Goal: Information Seeking & Learning: Learn about a topic

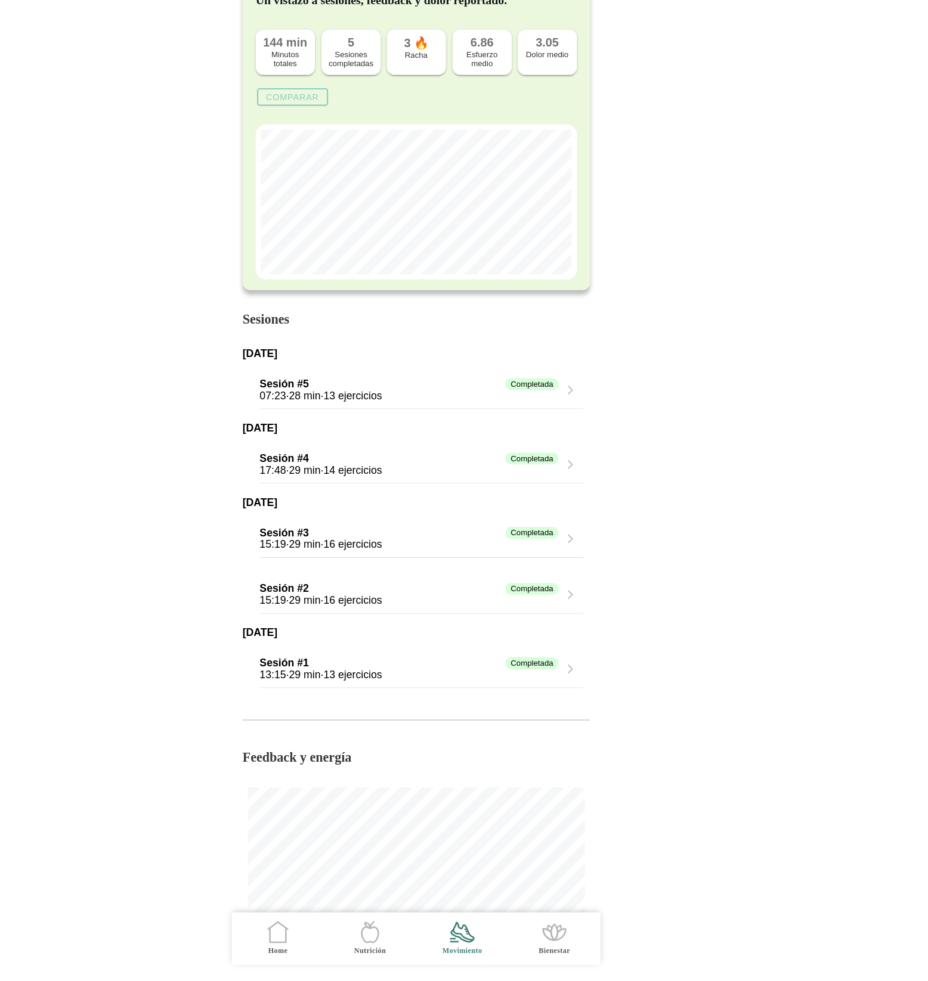
click at [585, 450] on div "07:23 · 28 min · 13 ejercicios" at bounding box center [457, 450] width 271 height 11
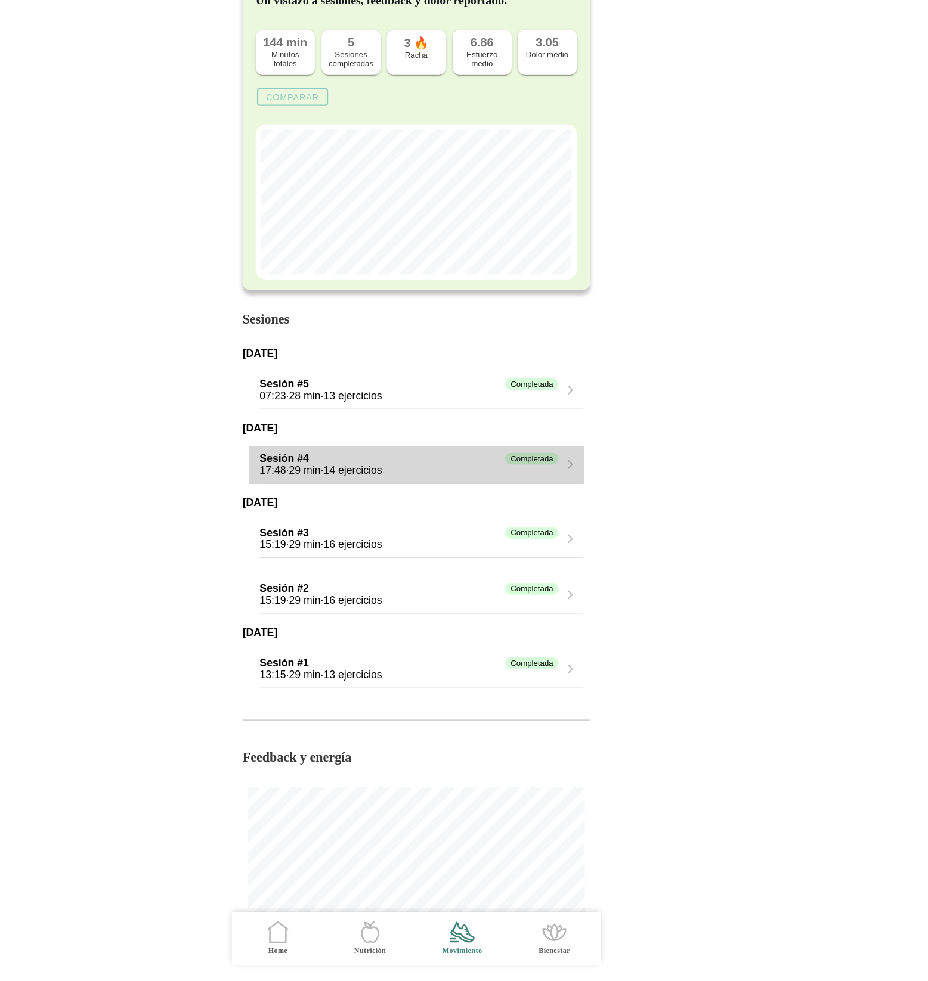
click at [585, 513] on div "Completada" at bounding box center [568, 507] width 48 height 11
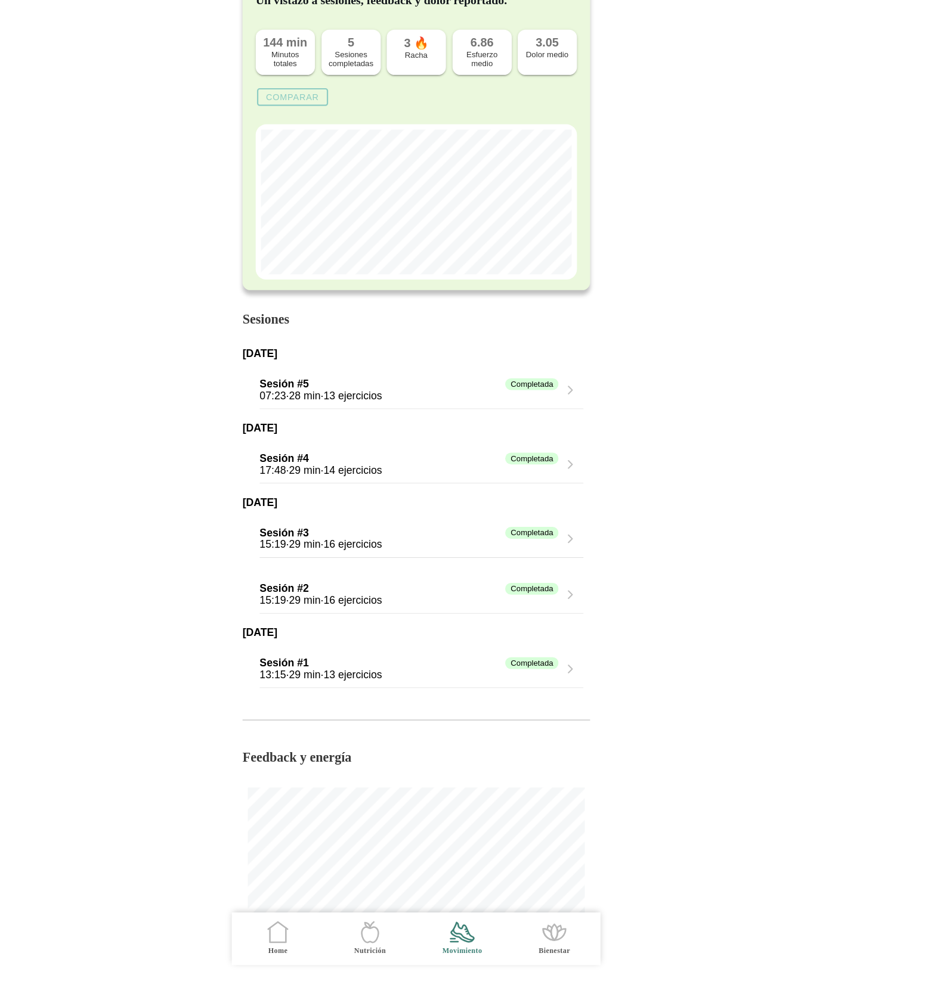
click at [587, 586] on div "15:19 · 29 min · 16 ejercicios" at bounding box center [457, 585] width 271 height 11
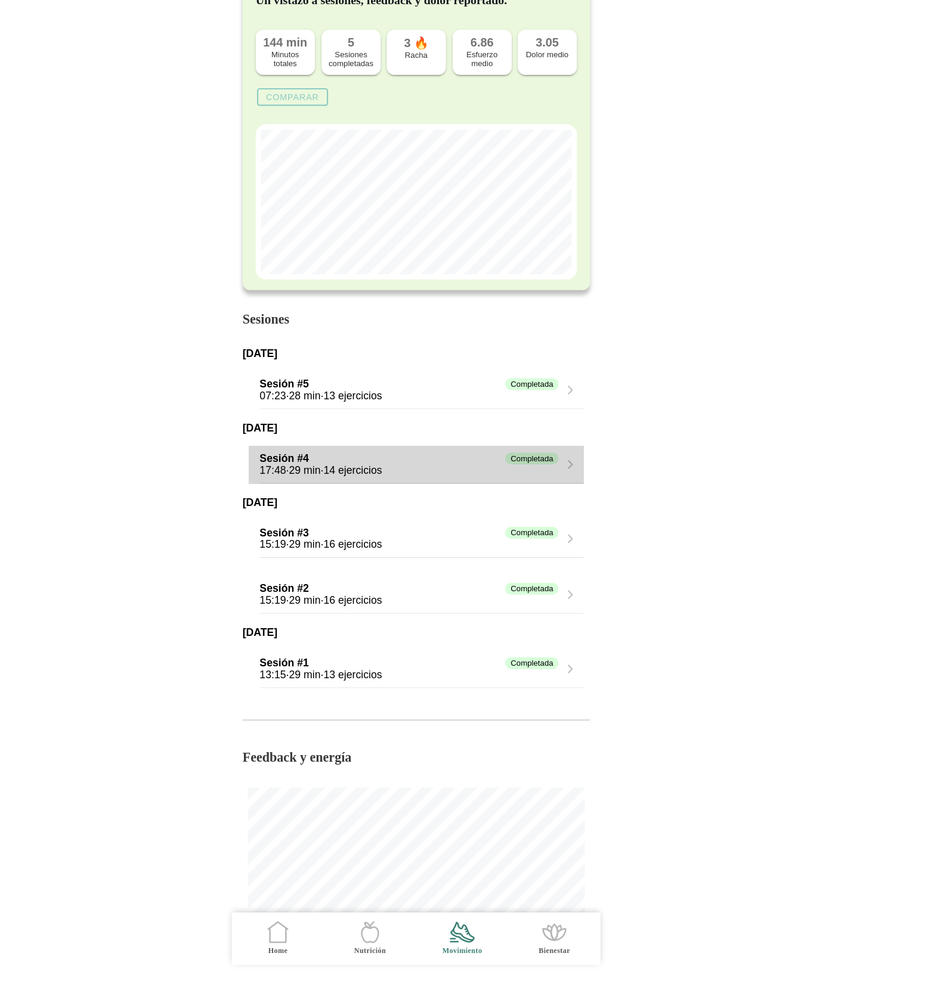
click at [556, 507] on div "Completada" at bounding box center [568, 507] width 48 height 11
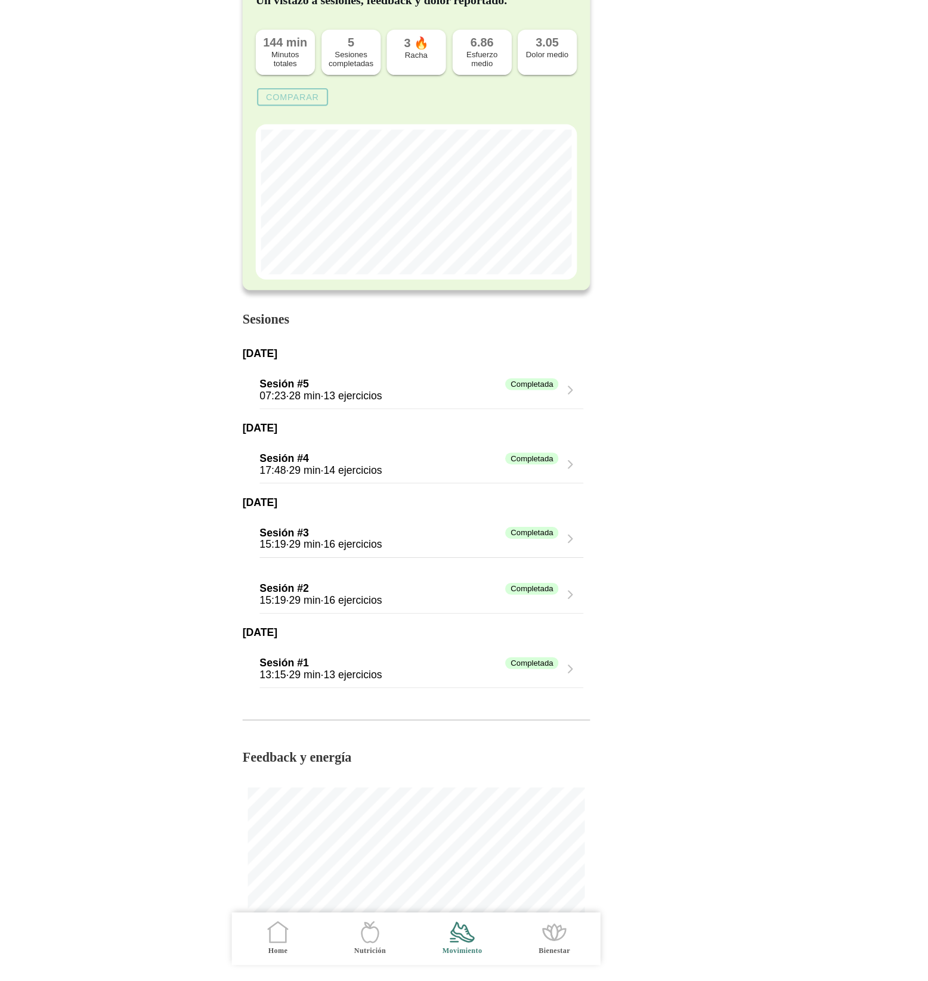
click at [571, 504] on div "Sesión #4 Completada 17:48 · 29 min · 14 ejercicios" at bounding box center [457, 512] width 271 height 33
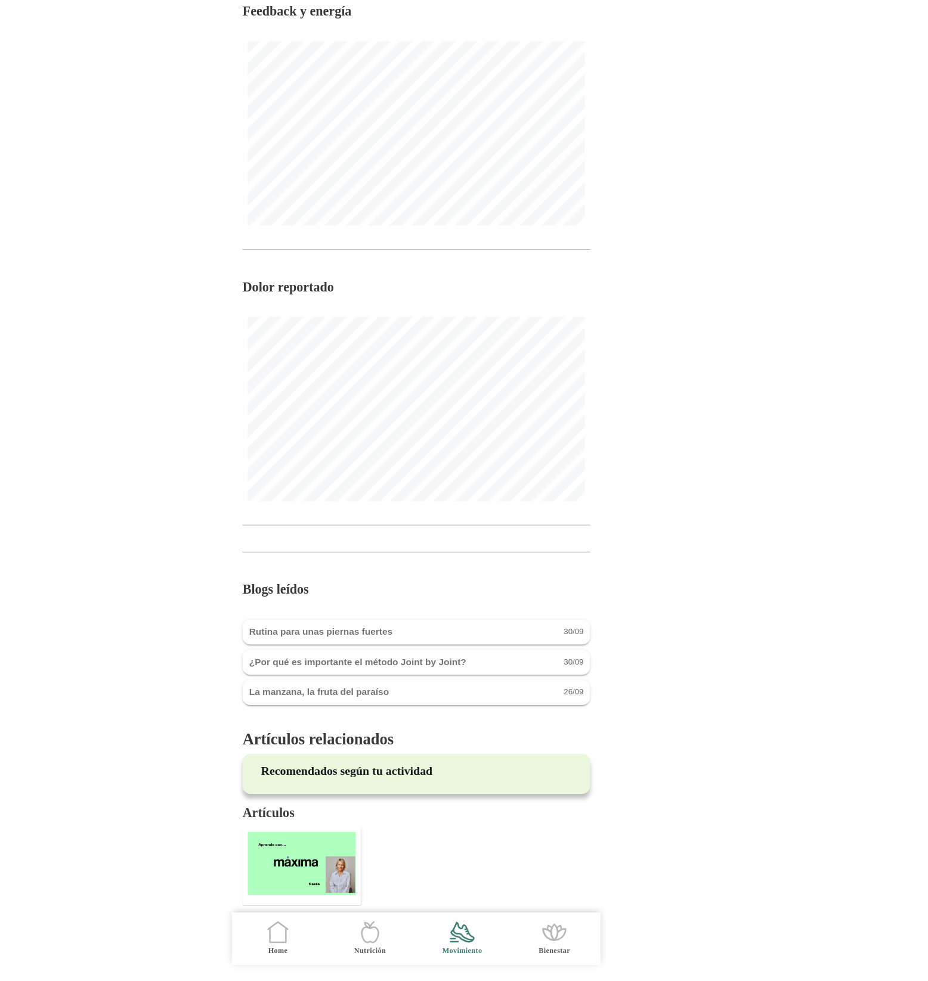
scroll to position [692, 0]
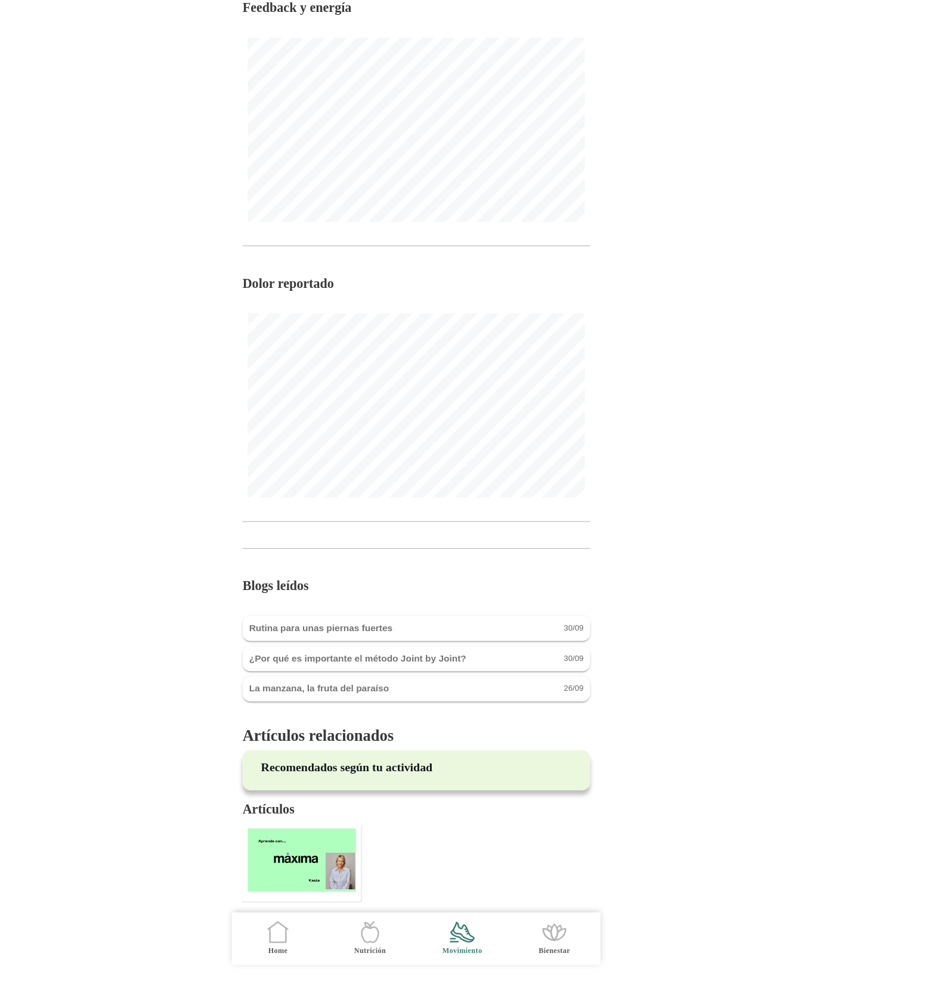
click at [359, 866] on img at bounding box center [360, 870] width 98 height 57
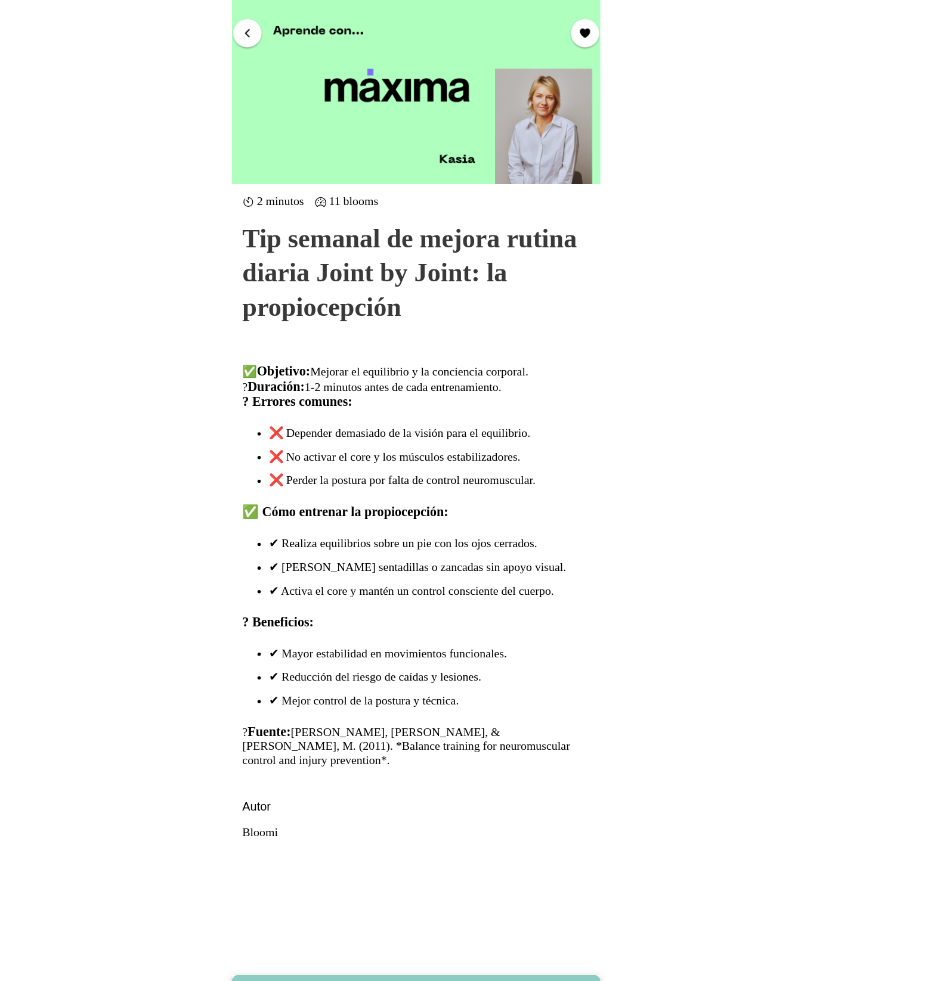
click at [315, 35] on span "button" at bounding box center [310, 29] width 11 height 11
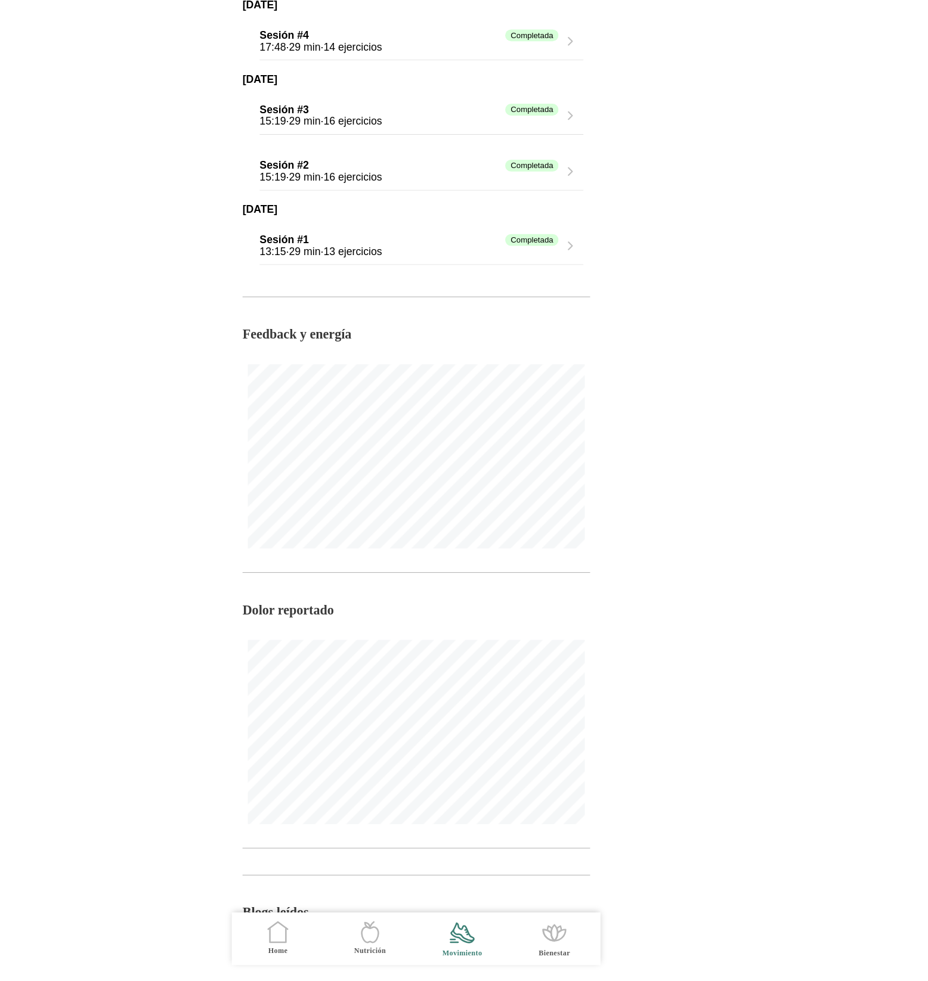
scroll to position [692, 0]
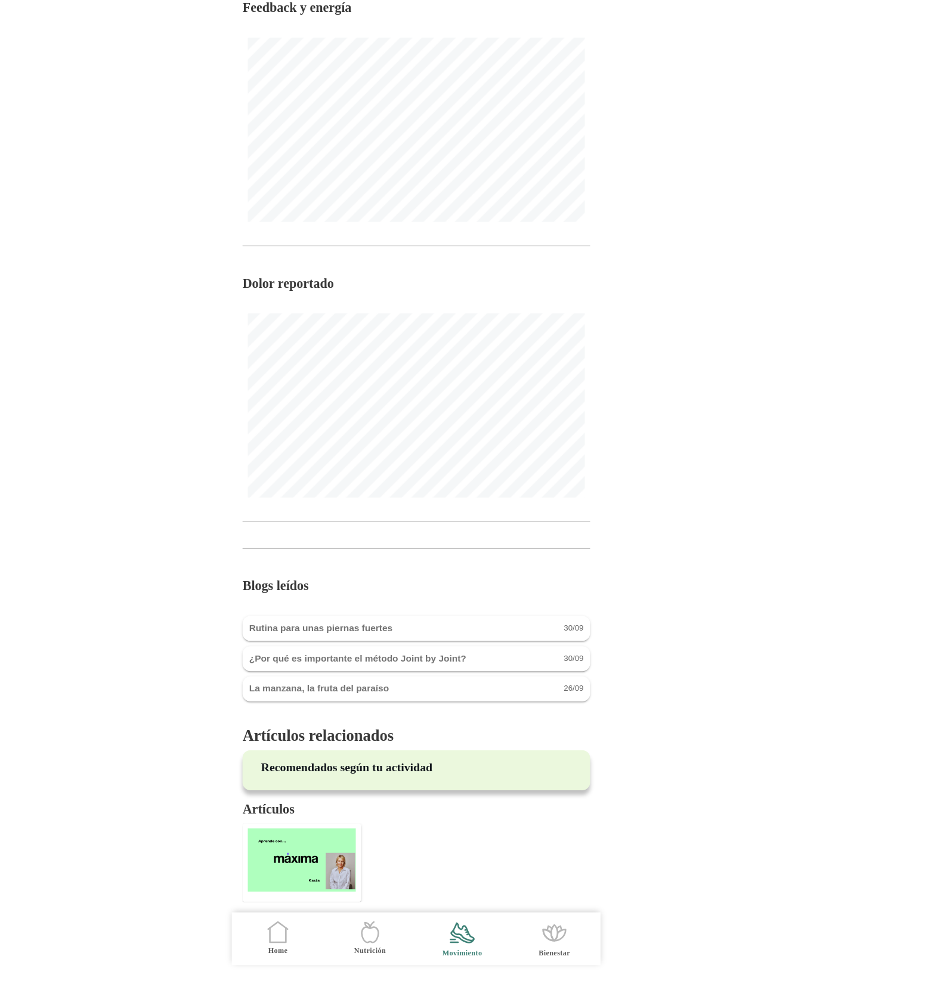
click at [445, 718] on ion-card-header "La manzana, la fruta del paraíso 26/09" at bounding box center [463, 716] width 303 height 11
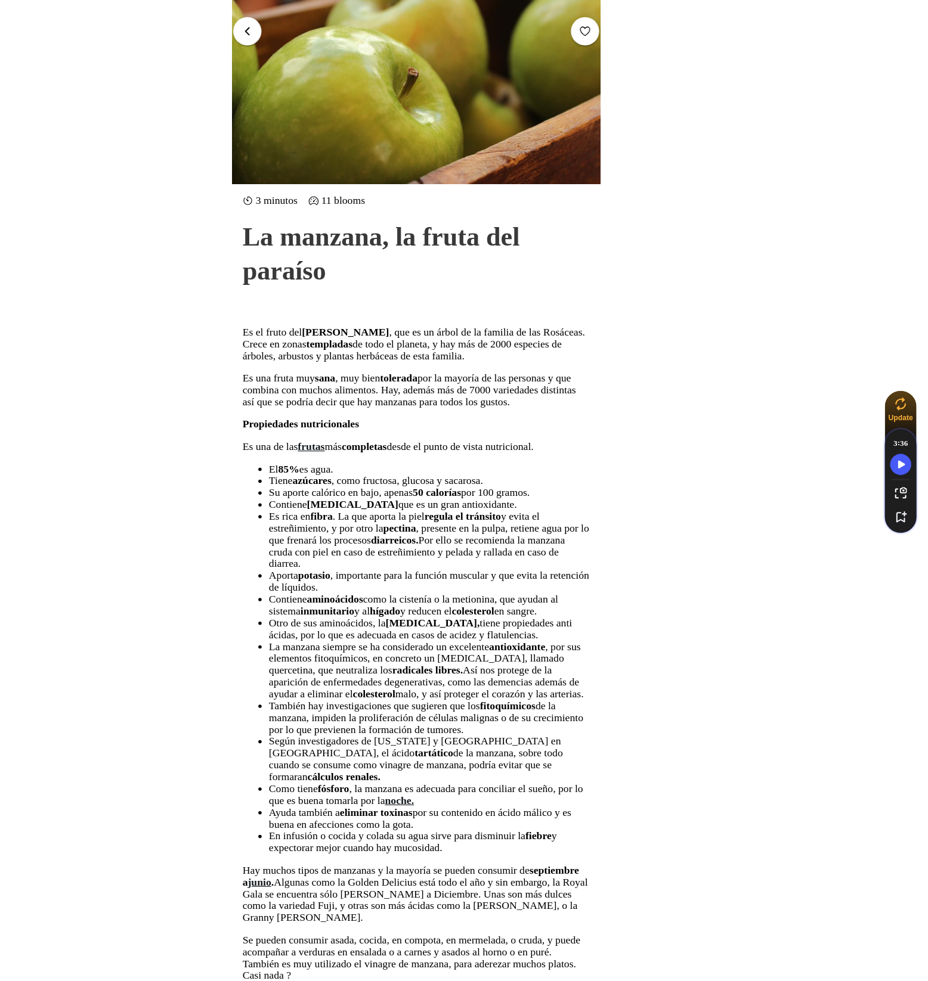
click at [309, 40] on button "button" at bounding box center [311, 28] width 26 height 26
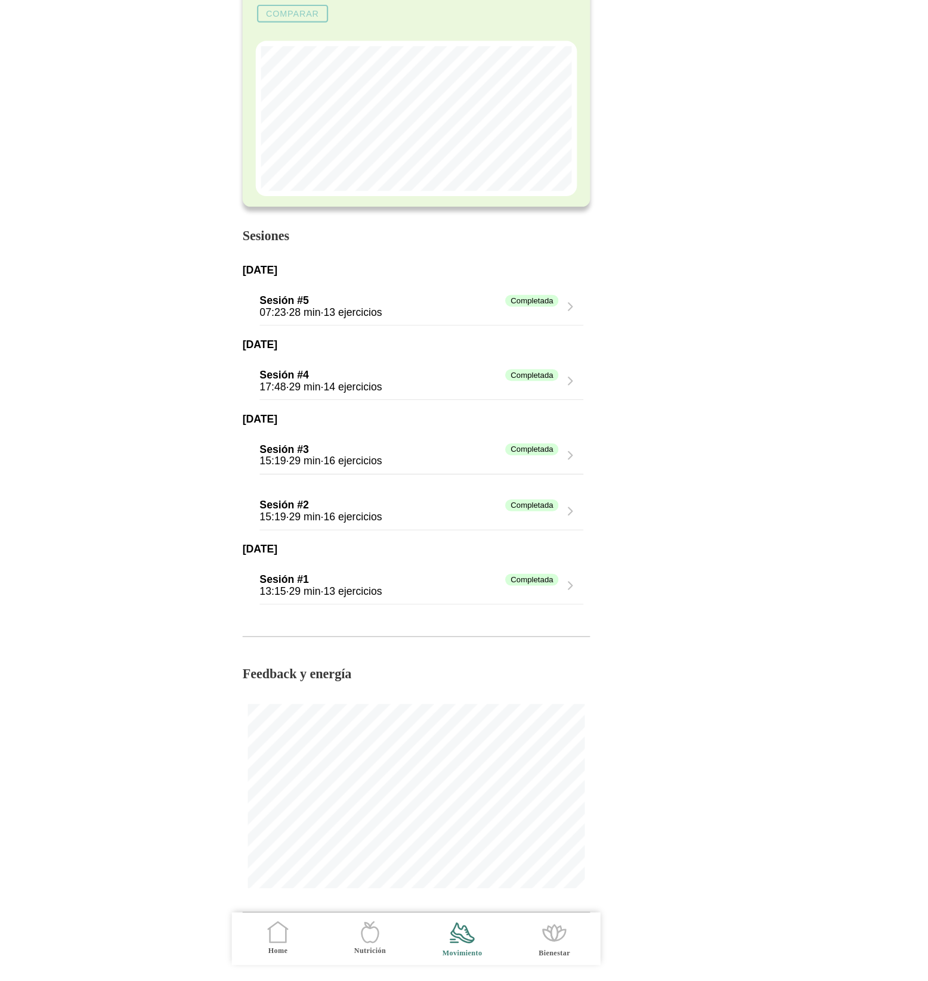
scroll to position [74, 0]
click at [575, 367] on div "Completada" at bounding box center [568, 366] width 48 height 11
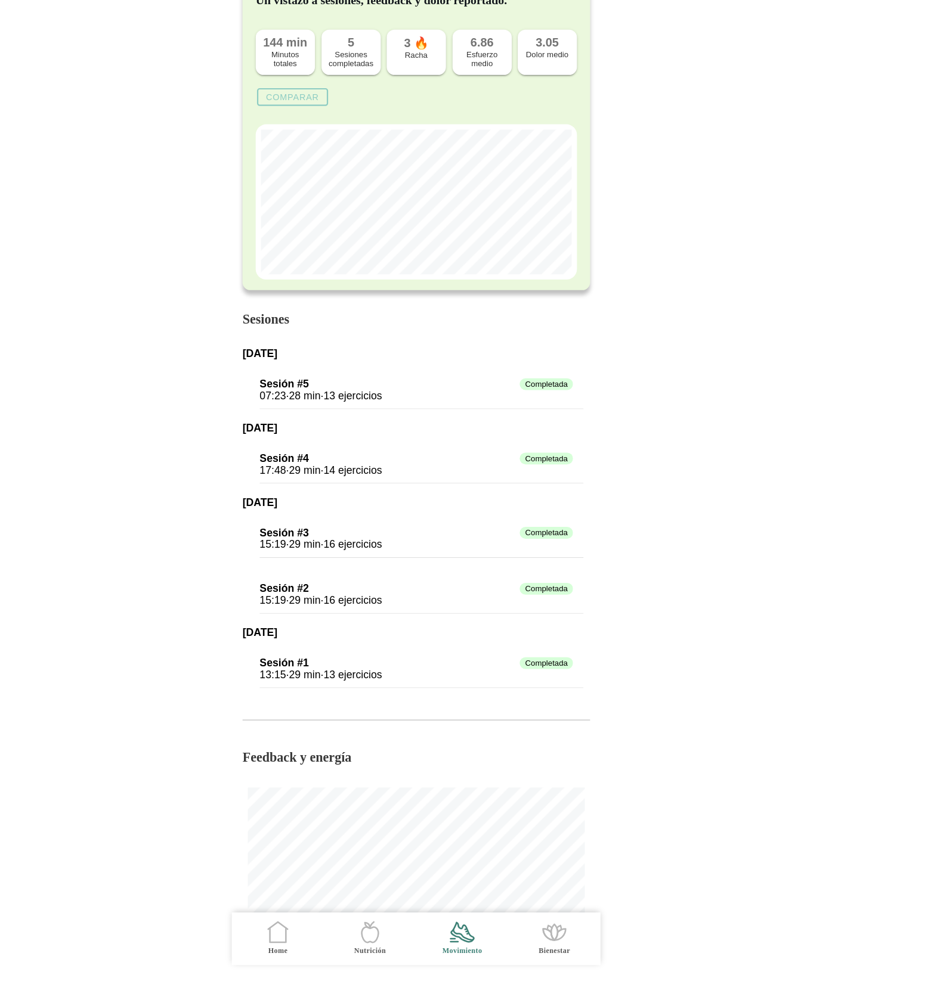
click at [585, 441] on div "Completada" at bounding box center [581, 440] width 48 height 11
click at [583, 511] on div "Completada" at bounding box center [581, 507] width 48 height 11
click at [333, 934] on icon ".cls-1 { stroke-width: 0px; } .cls-1, .cls-2 { fill: none; } .cls-2 { stroke-li…" at bounding box center [338, 936] width 25 height 25
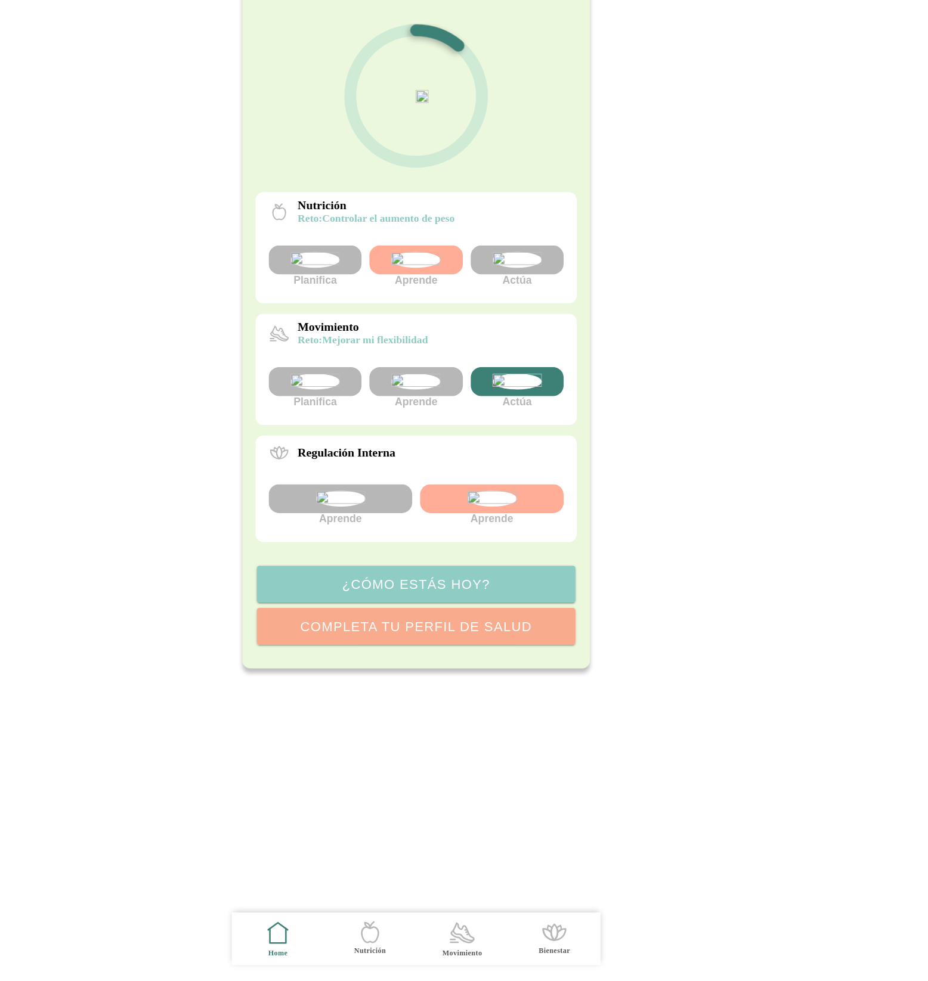
click at [579, 451] on div at bounding box center [555, 437] width 84 height 26
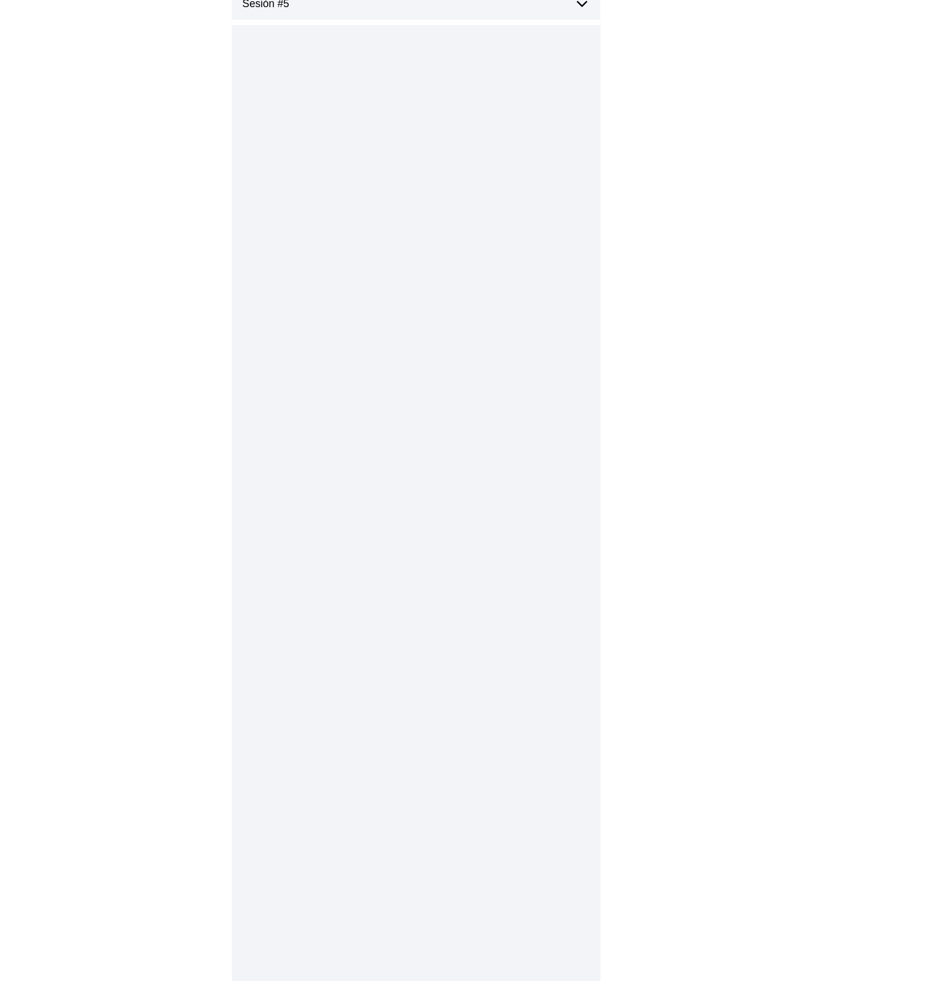
type textarea "hkghjgvjkh"
click at [606, 98] on div "Sesión #5" at bounding box center [468, 95] width 324 height 29
